Goal: Task Accomplishment & Management: Manage account settings

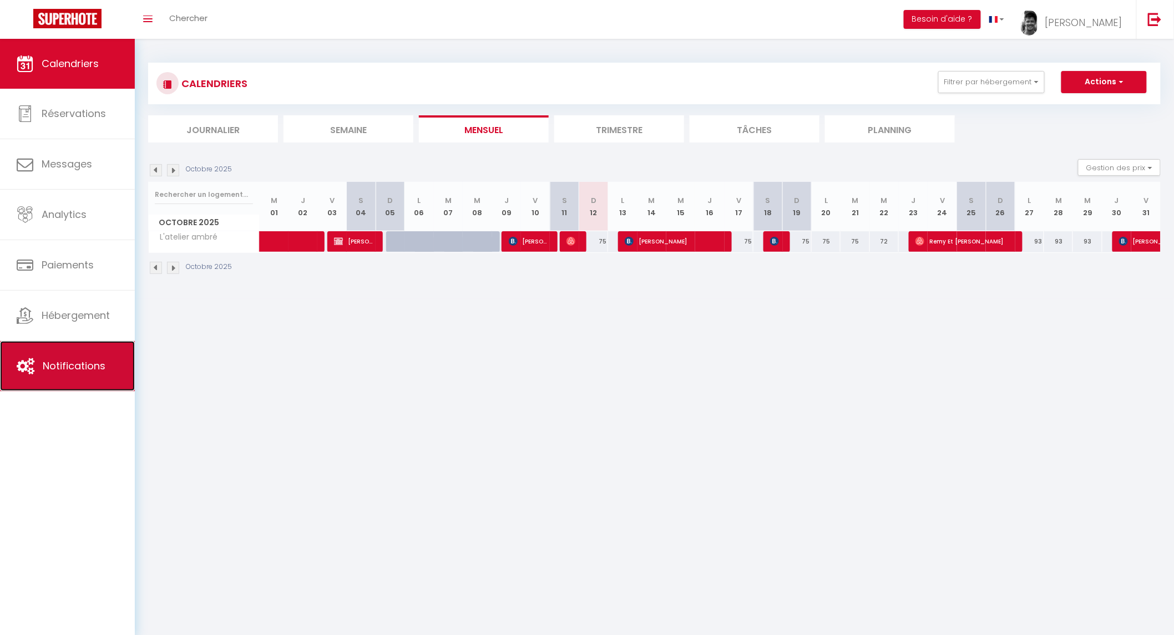
click at [70, 370] on span "Notifications" at bounding box center [74, 366] width 63 height 14
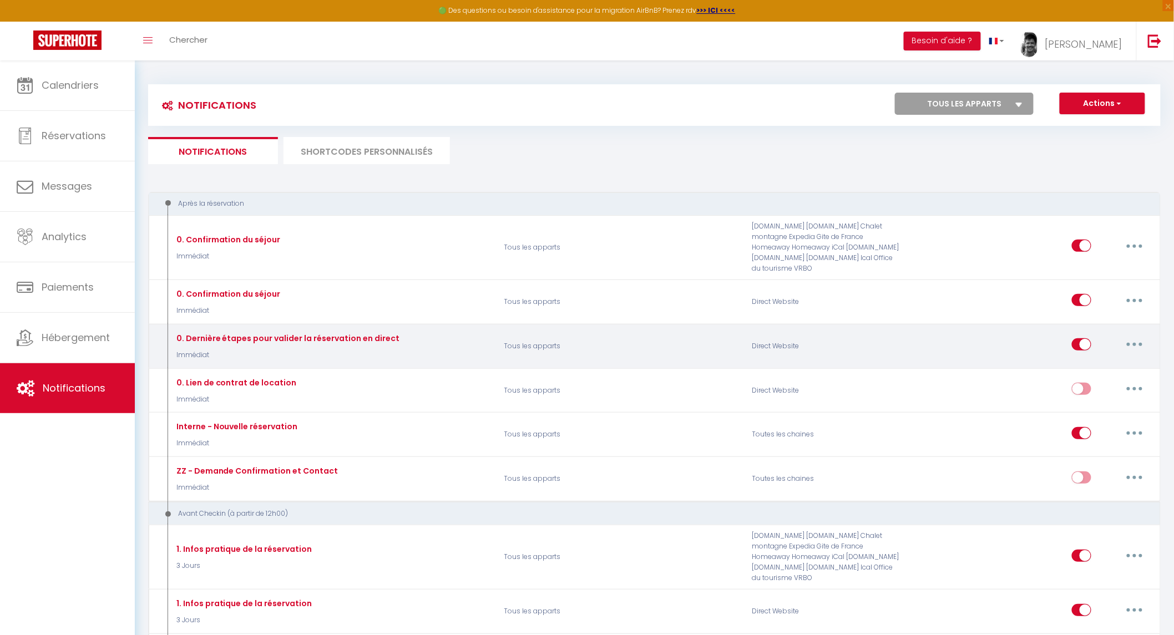
select select
checkbox input "false"
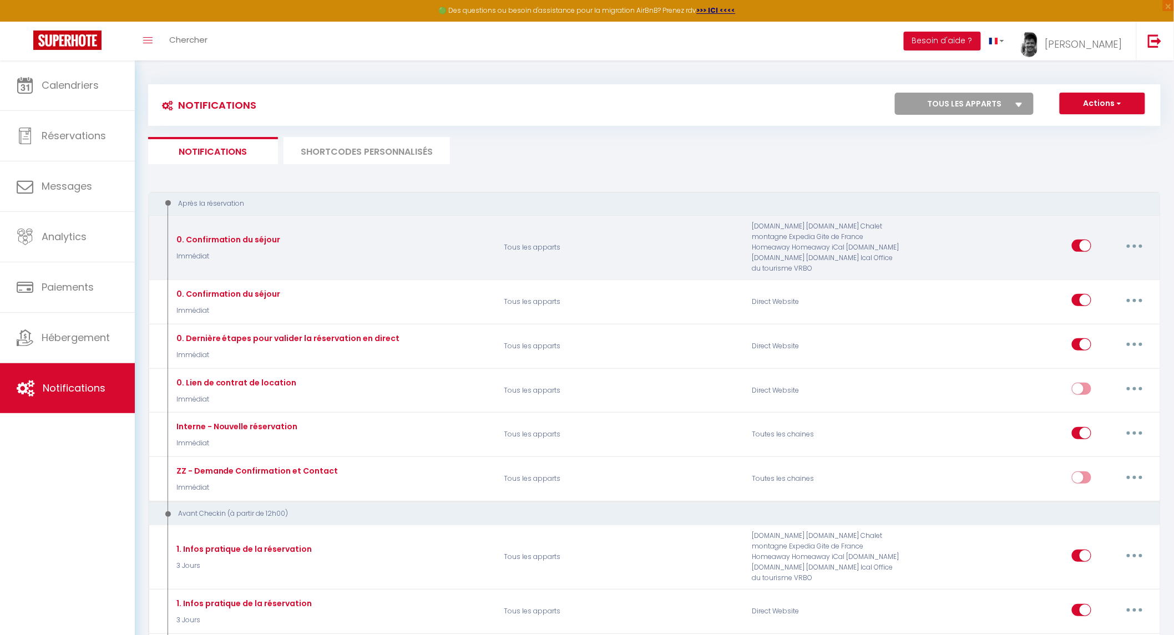
click at [1139, 240] on button "button" at bounding box center [1134, 246] width 31 height 18
click at [1122, 262] on link "Editer" at bounding box center [1106, 271] width 82 height 19
type input "0. Confirmation du séjour"
select select "Immédiat"
select select
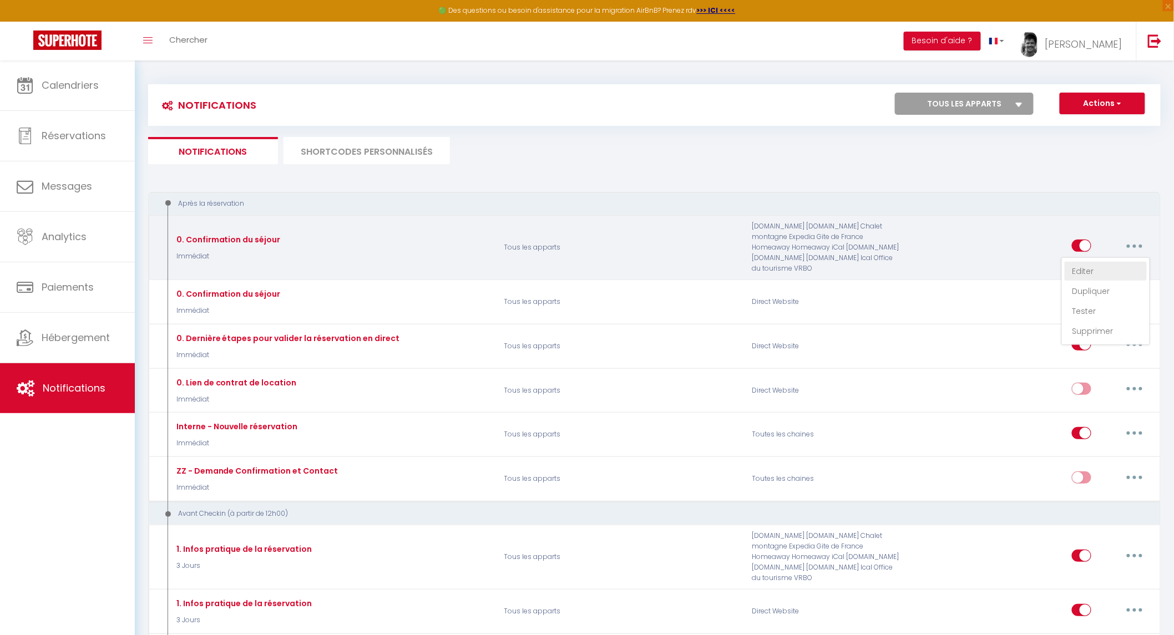
checkbox input "true"
checkbox input "false"
radio input "true"
type input "Confirmation de réservation à [RENTAL:NAME] à [RENTAL:CITY] du [CHECKING:DD-MM-…"
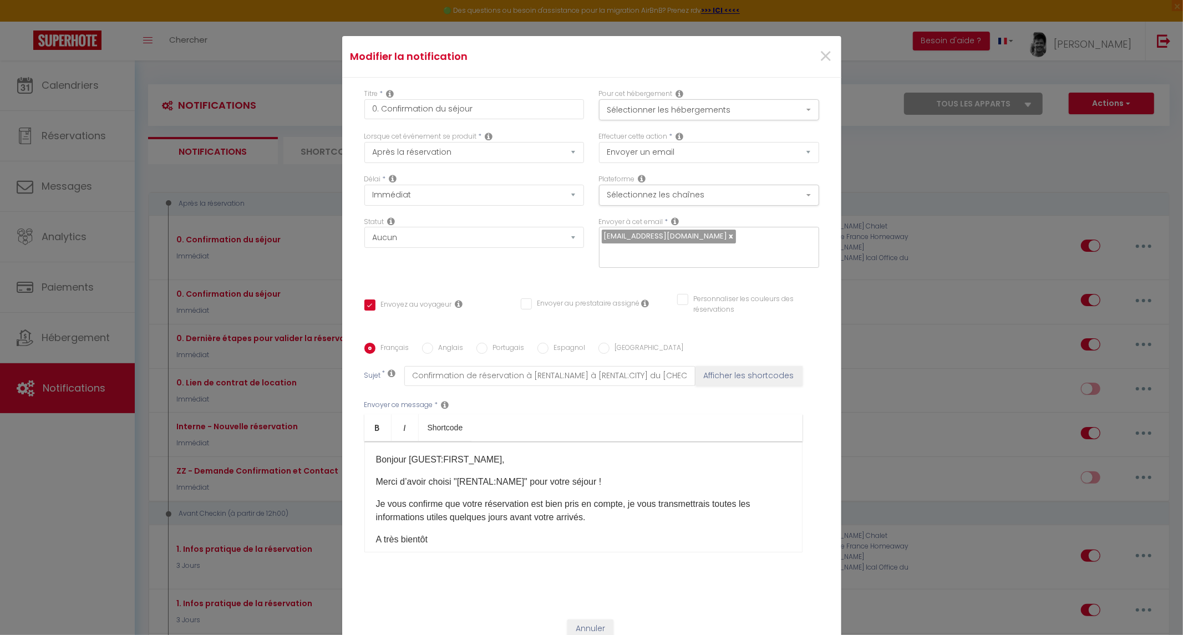
click at [728, 235] on link at bounding box center [731, 236] width 6 height 11
checkbox input "true"
checkbox input "false"
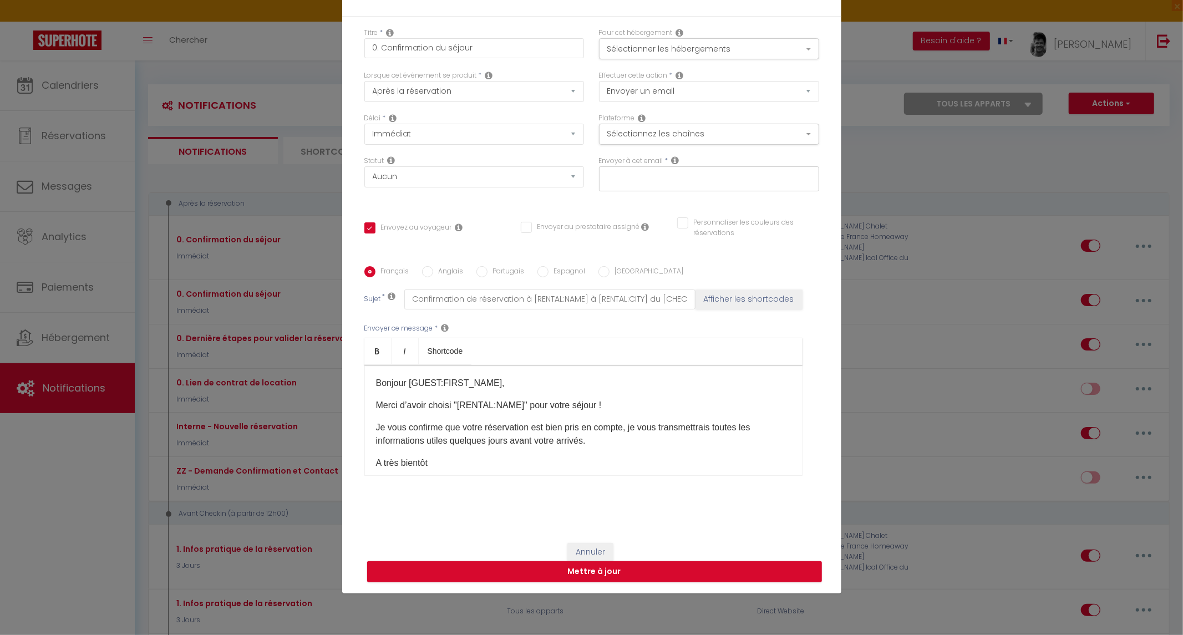
scroll to position [70, 0]
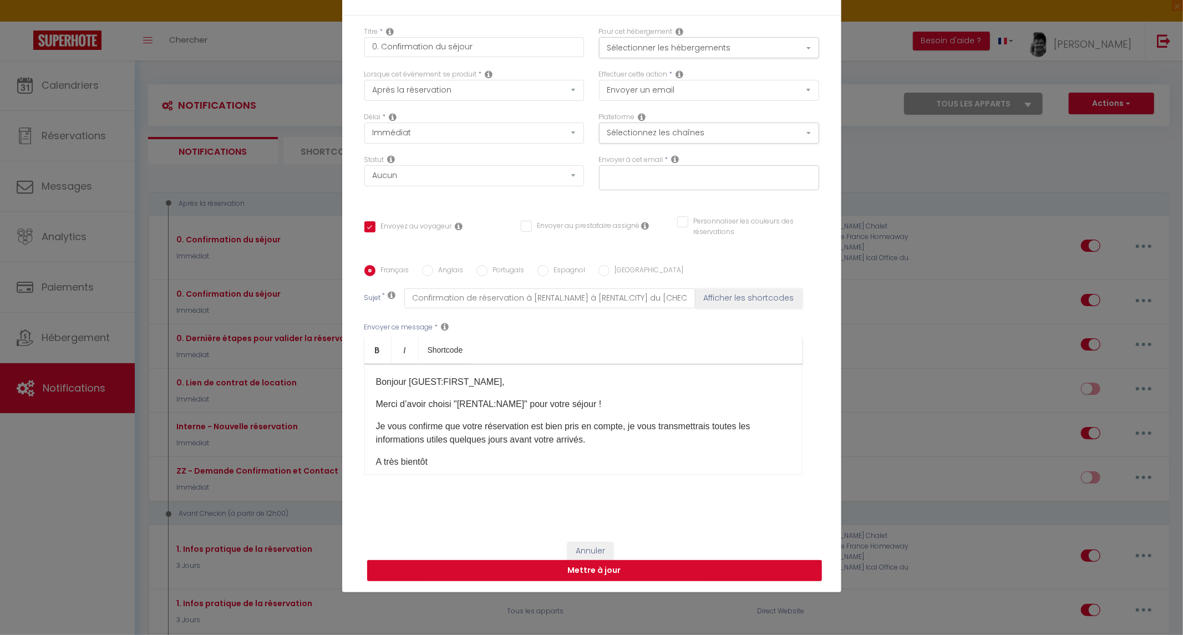
click at [696, 565] on button "Mettre à jour" at bounding box center [594, 570] width 455 height 21
checkbox input "true"
checkbox input "false"
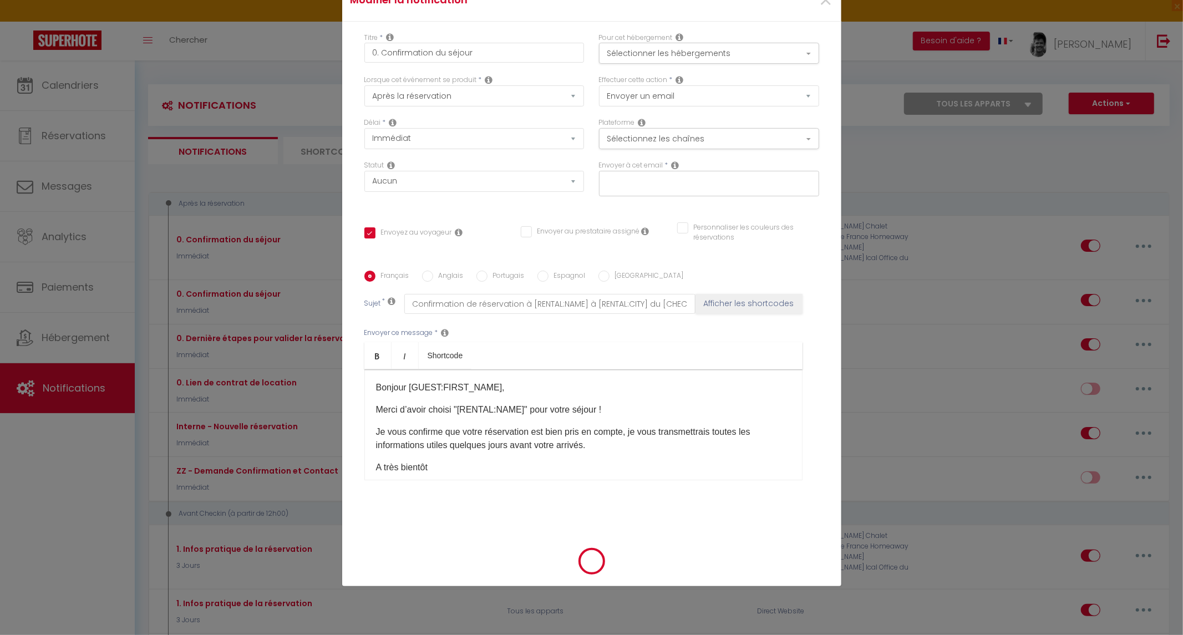
checkbox input "true"
checkbox input "false"
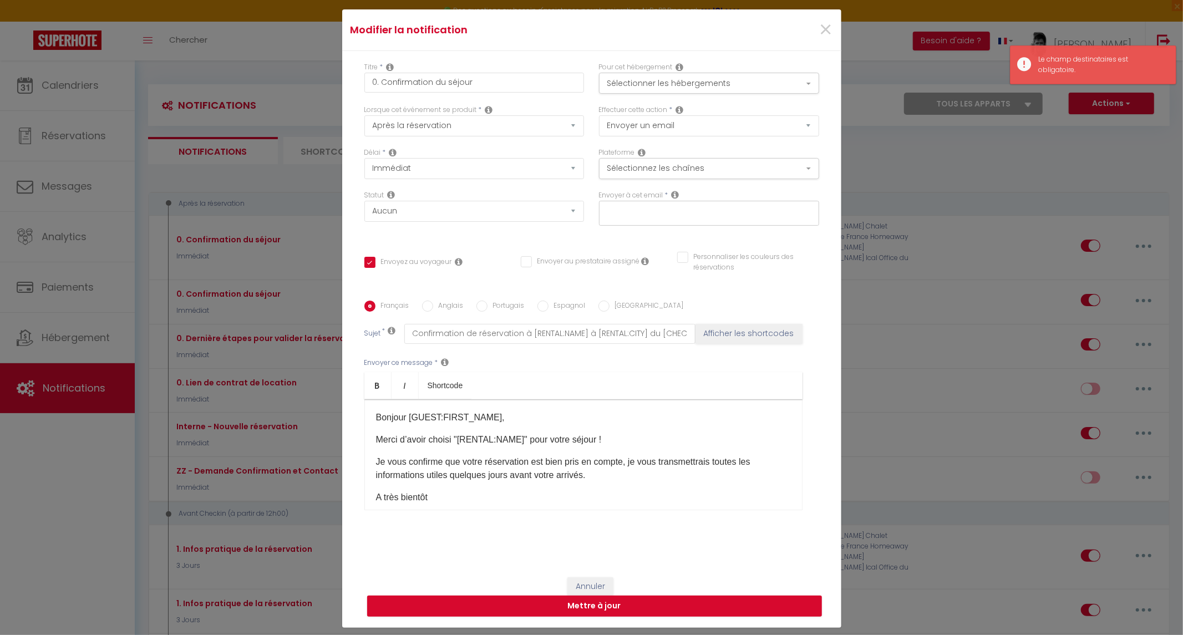
scroll to position [0, 0]
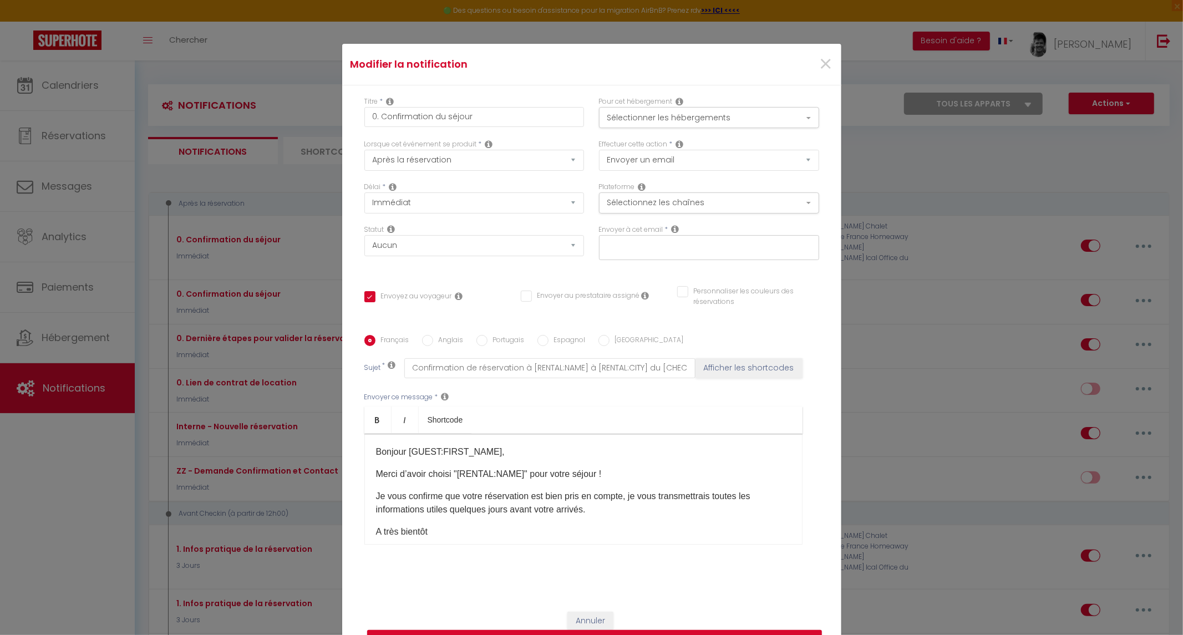
click at [649, 246] on input "text" at bounding box center [706, 246] width 209 height 14
click at [821, 62] on span "×" at bounding box center [826, 64] width 14 height 33
type input "0. Confirmation du séjour"
checkbox input "true"
checkbox input "false"
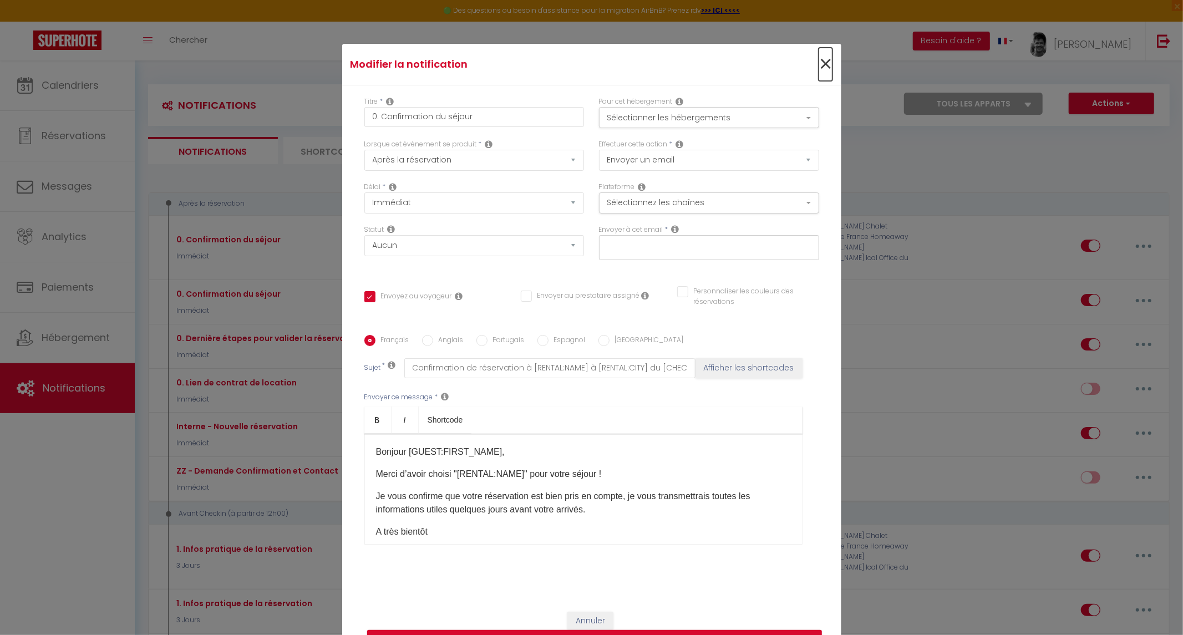
checkbox input "false"
radio input "true"
type input "Confirmation de réservation à [RENTAL:NAME] à [RENTAL:CITY] du [CHECKING:DD-MM-…"
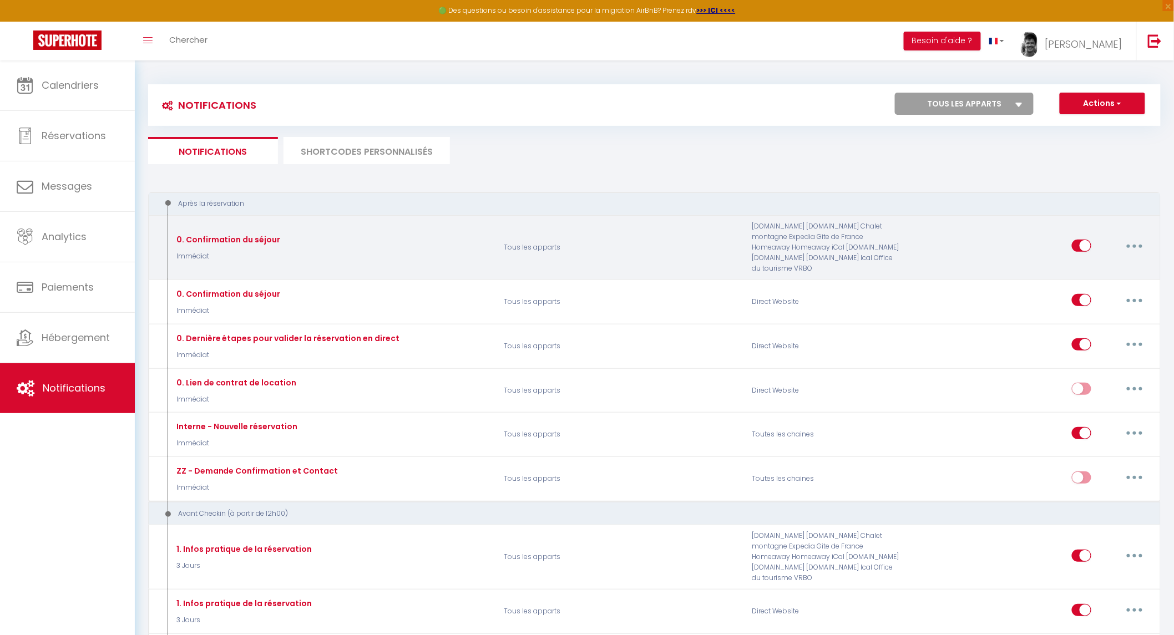
click at [1136, 239] on button "button" at bounding box center [1134, 246] width 31 height 18
click at [1102, 263] on link "Editer" at bounding box center [1106, 271] width 82 height 19
checkbox input "true"
checkbox input "false"
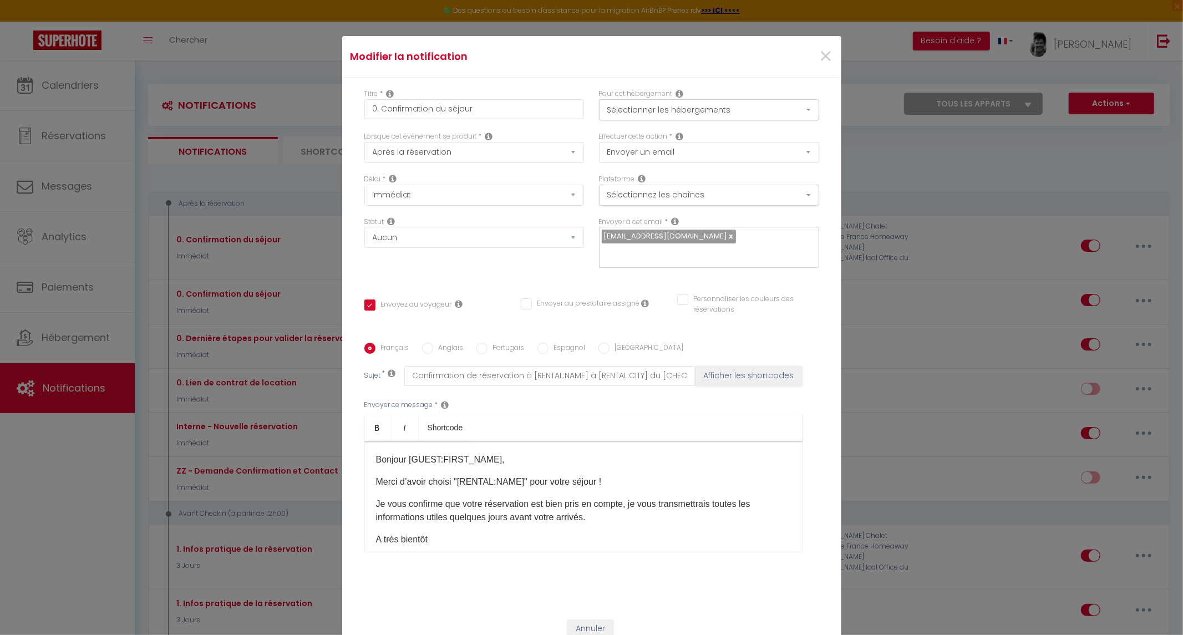
click at [672, 219] on icon at bounding box center [676, 221] width 8 height 9
